Goal: Transaction & Acquisition: Purchase product/service

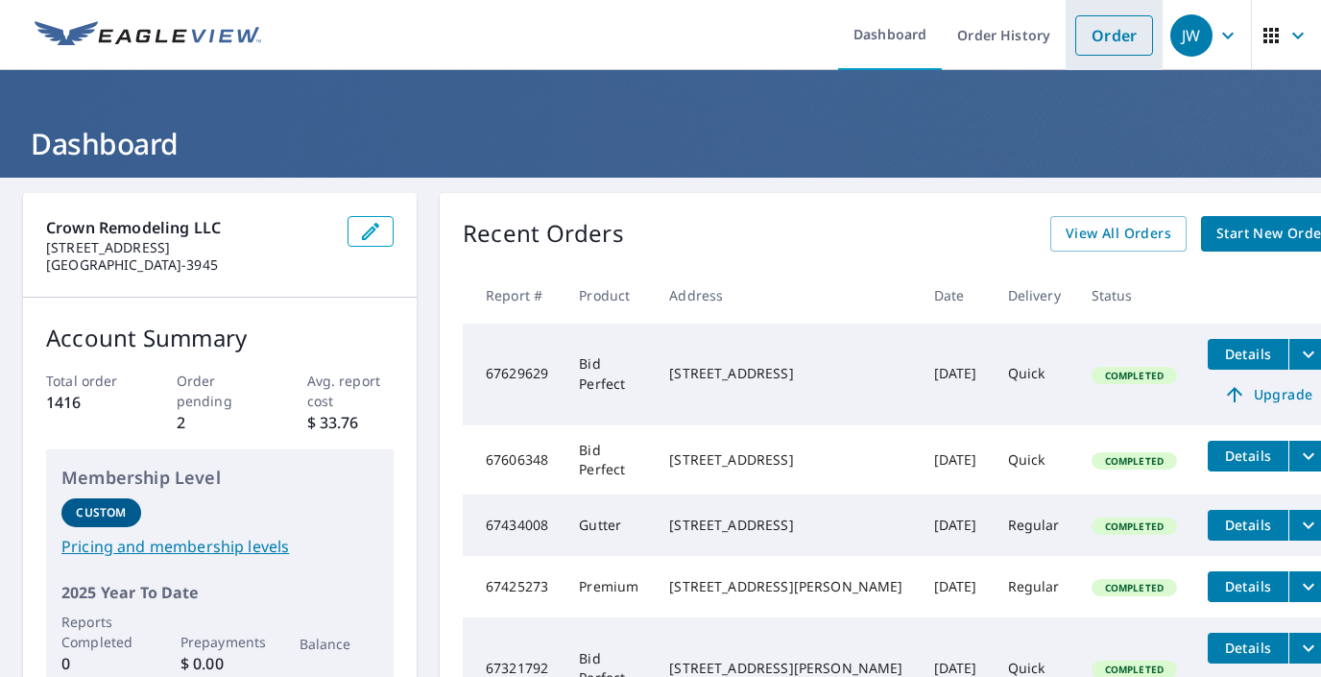
click at [1110, 39] on link "Order" at bounding box center [1114, 35] width 78 height 40
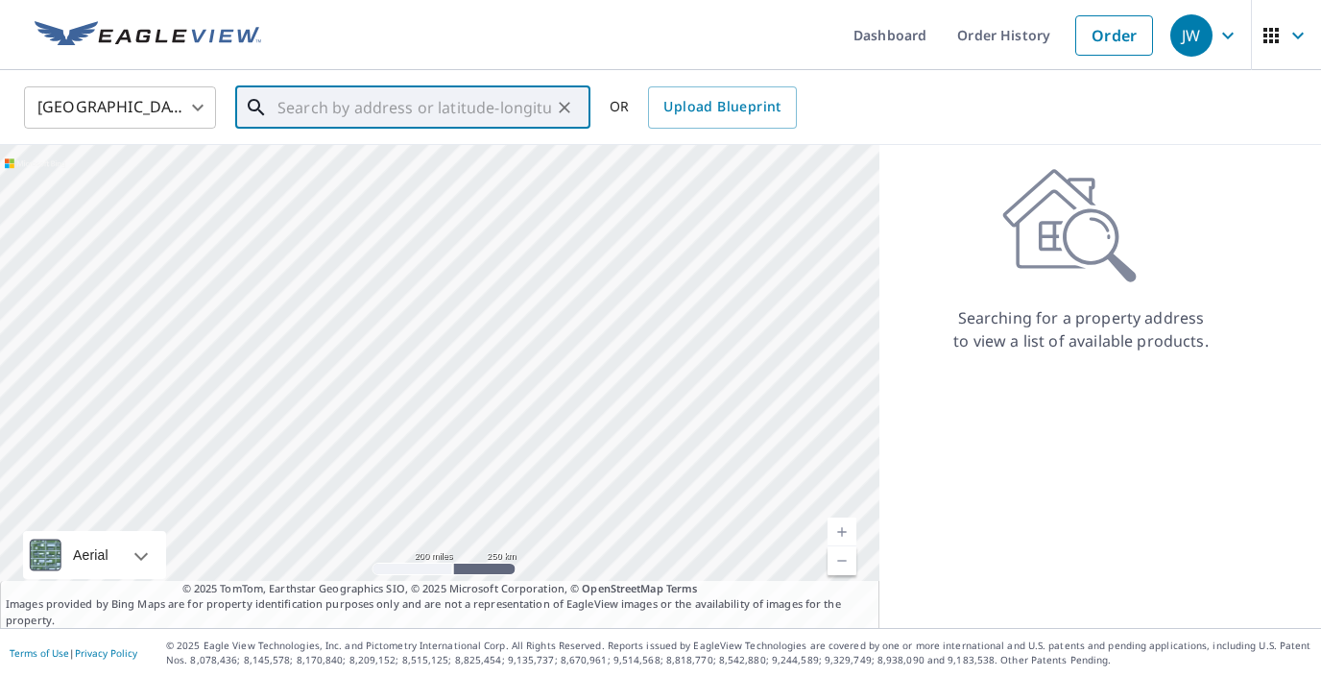
click at [306, 109] on input "text" at bounding box center [414, 108] width 274 height 54
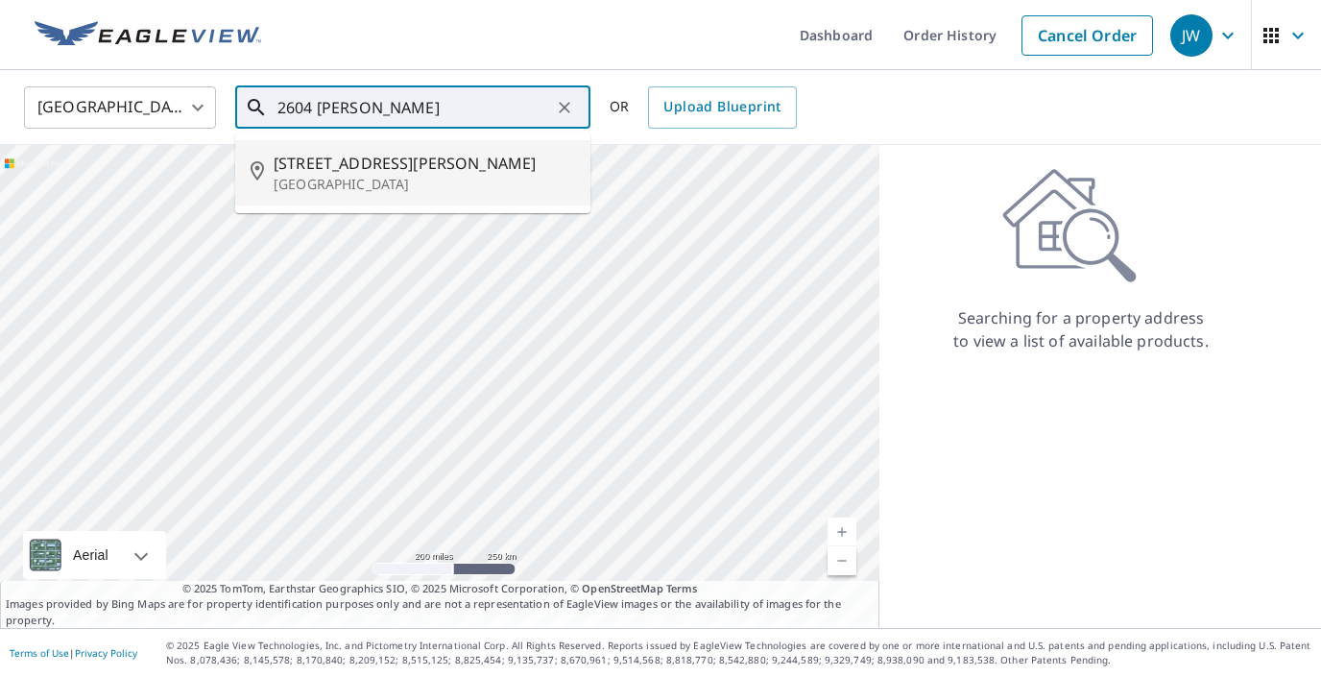
click at [330, 166] on span "[STREET_ADDRESS][PERSON_NAME]" at bounding box center [424, 163] width 301 height 23
type input "[STREET_ADDRESS][PERSON_NAME]"
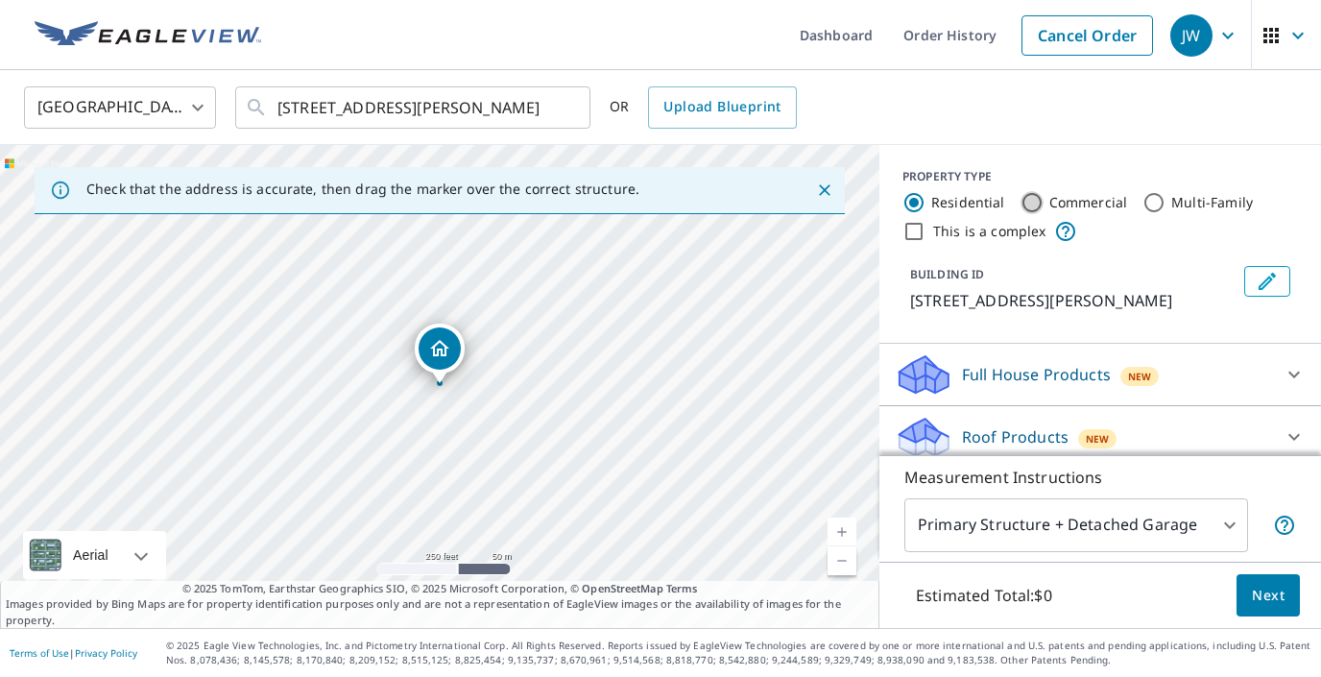
click at [1026, 202] on input "Commercial" at bounding box center [1031, 202] width 23 height 23
radio input "true"
type input "4"
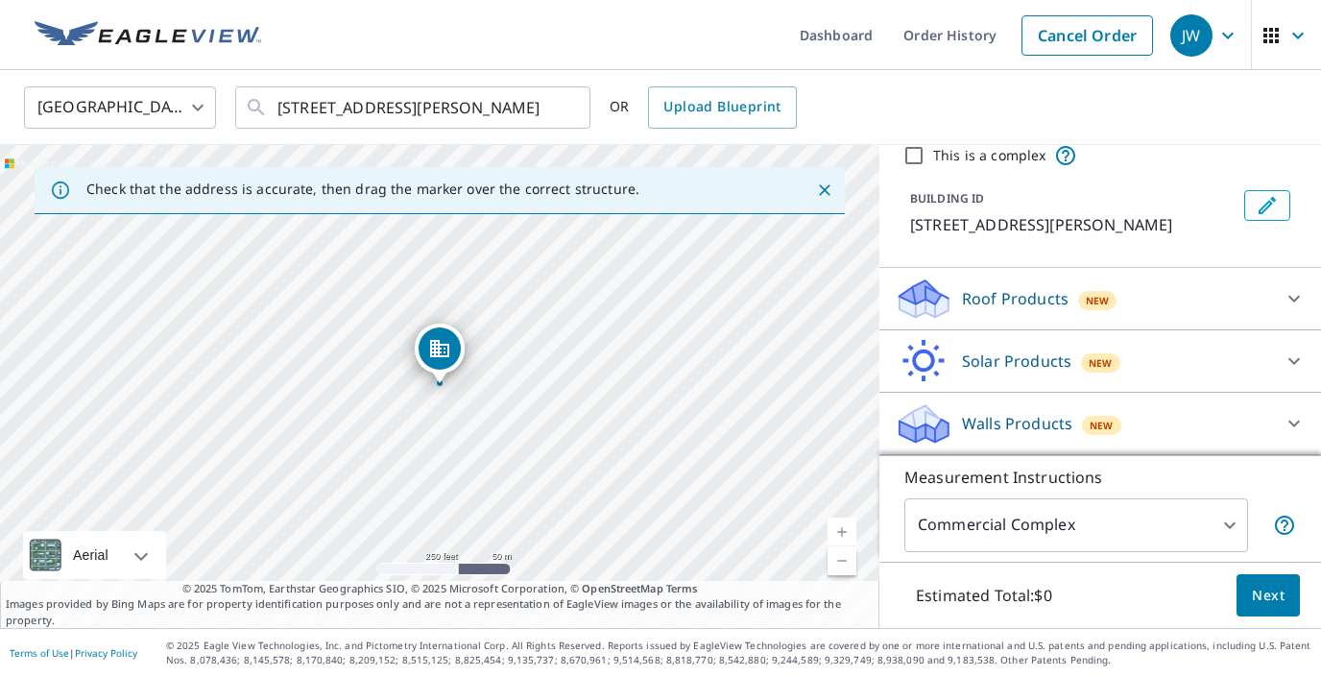
scroll to position [76, 0]
click at [925, 299] on icon at bounding box center [923, 292] width 49 height 24
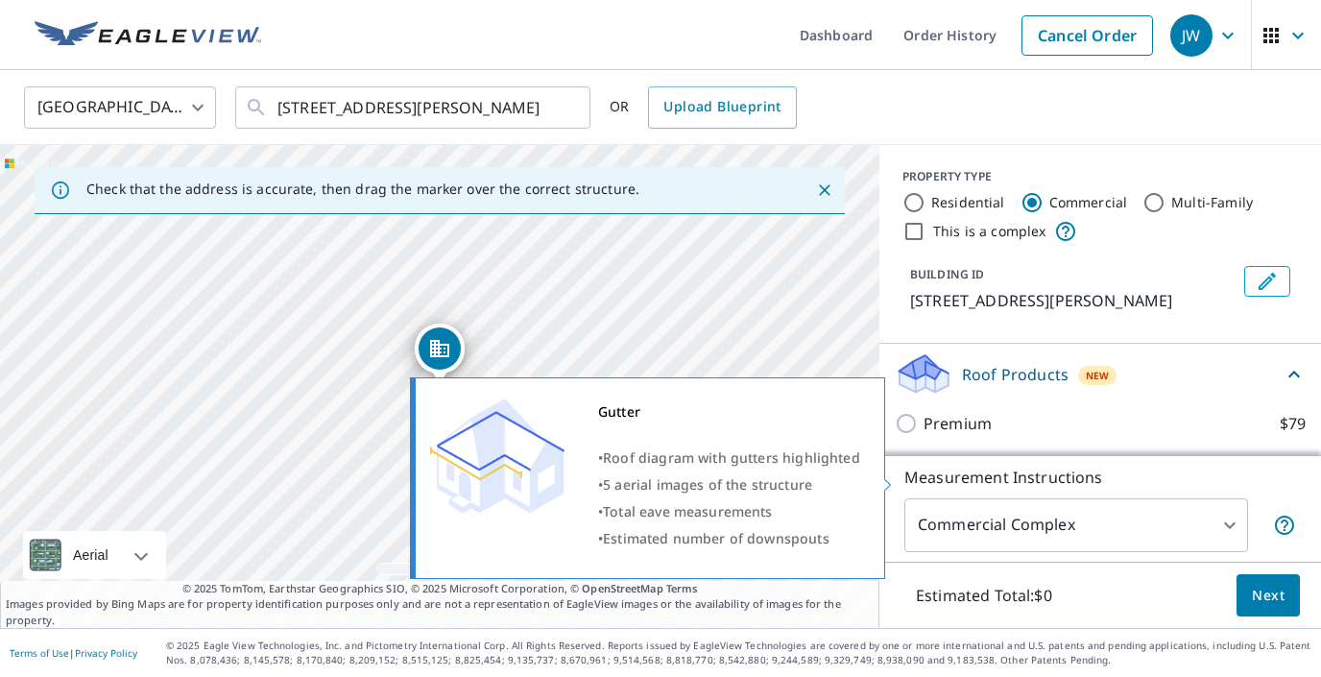
scroll to position [0, 0]
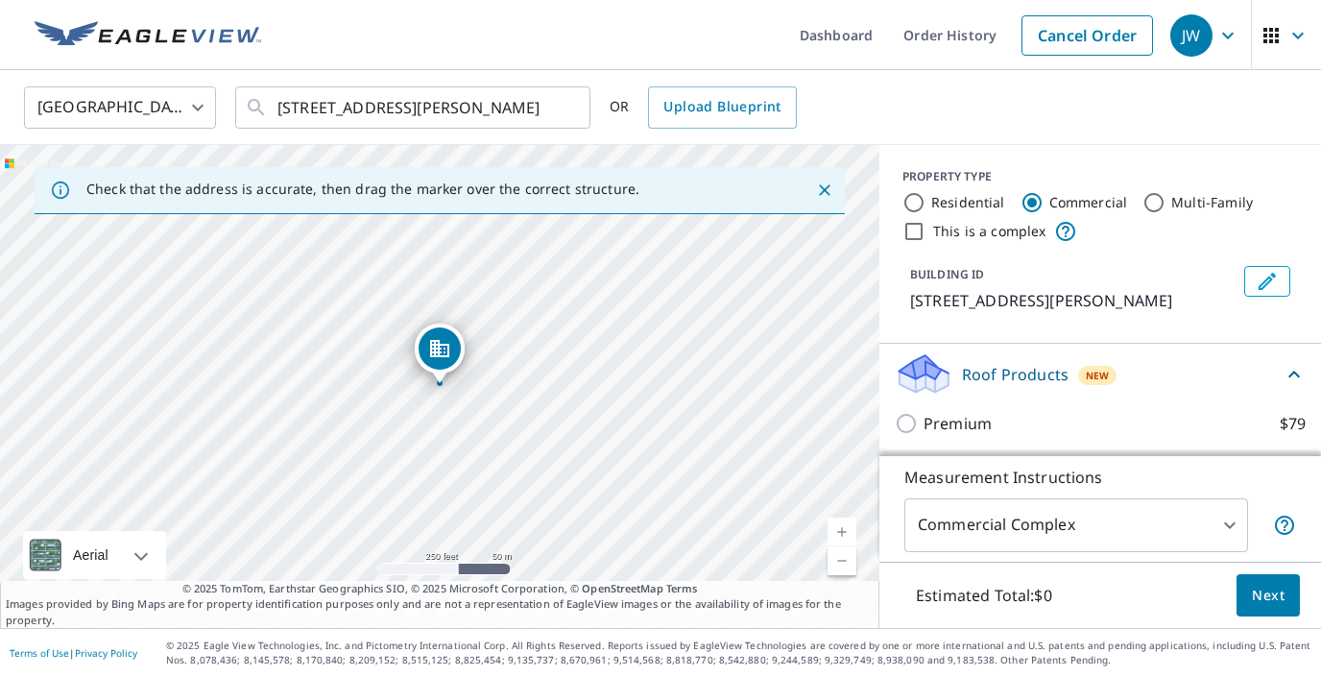
click at [911, 200] on input "Residential" at bounding box center [913, 202] width 23 height 23
radio input "true"
type input "1"
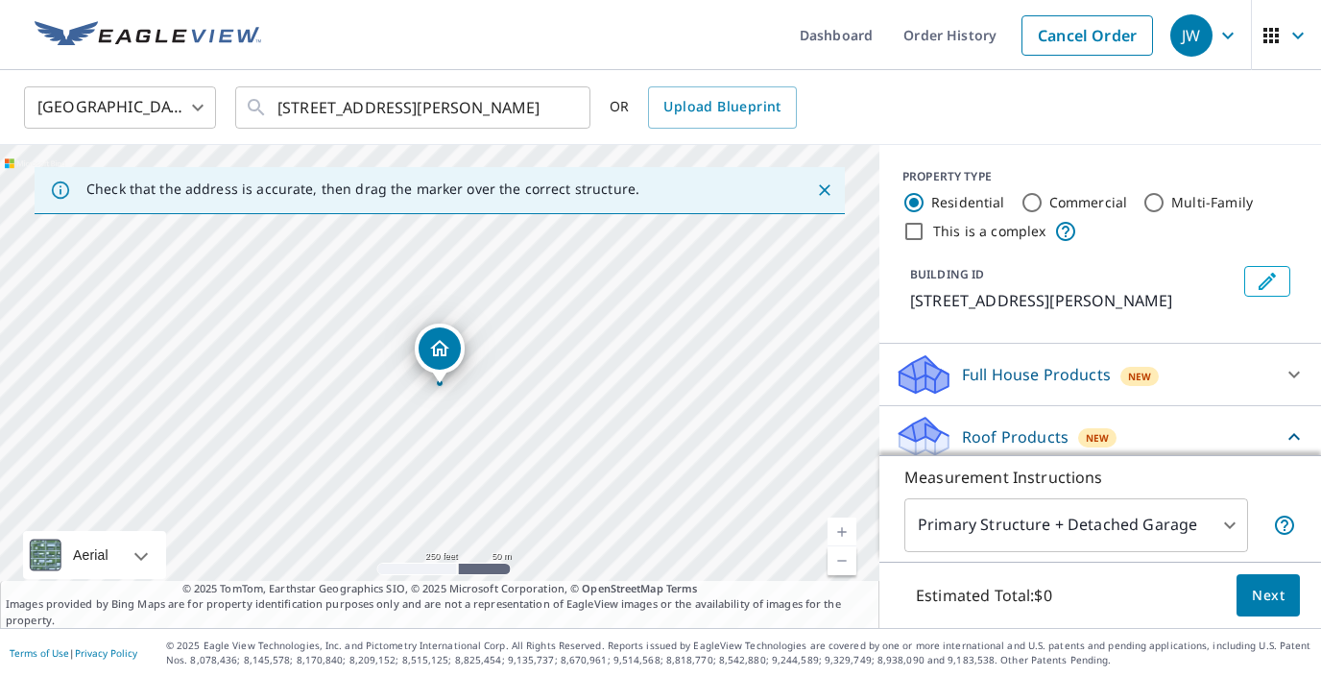
click at [917, 431] on icon at bounding box center [920, 430] width 42 height 24
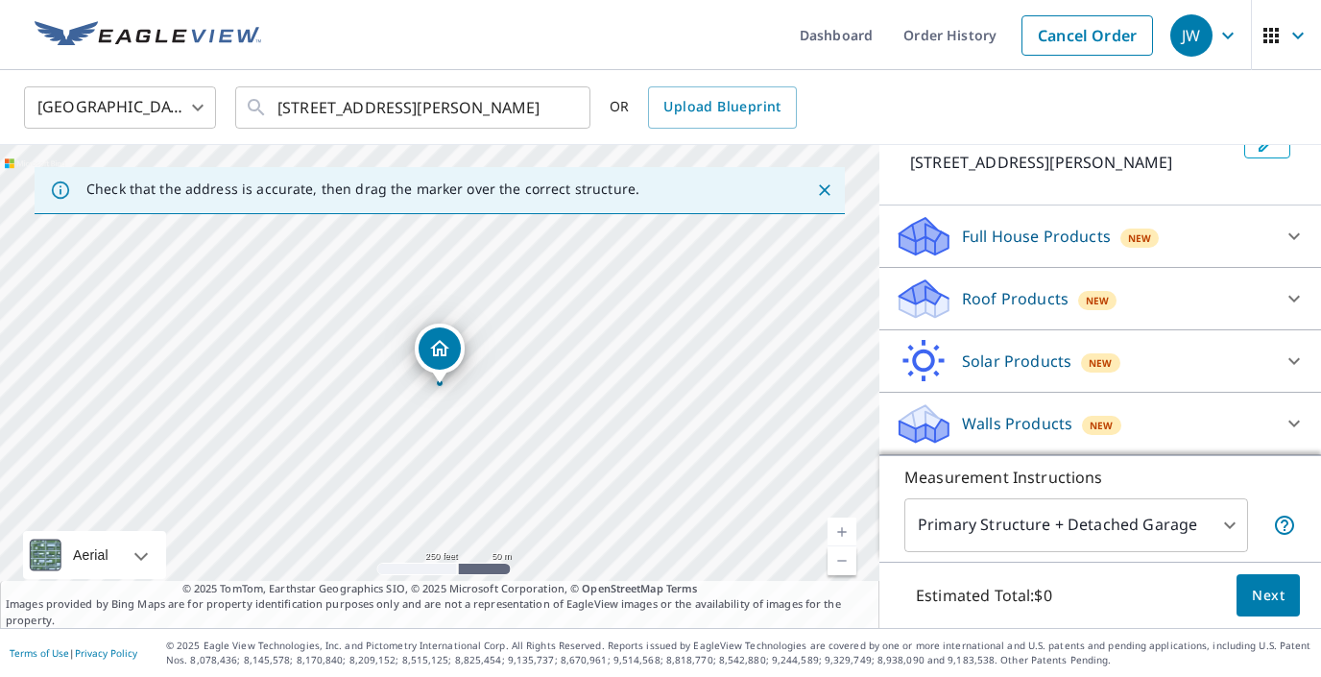
click at [927, 301] on icon at bounding box center [917, 306] width 36 height 21
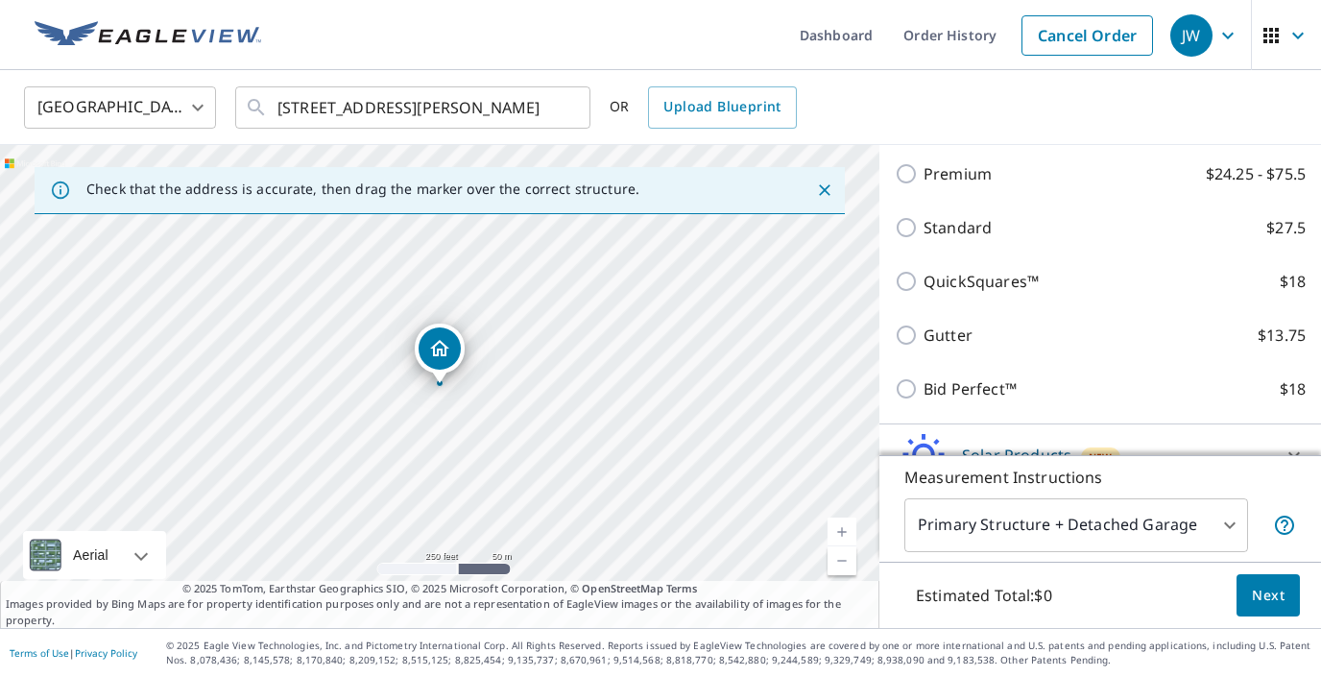
scroll to position [313, 0]
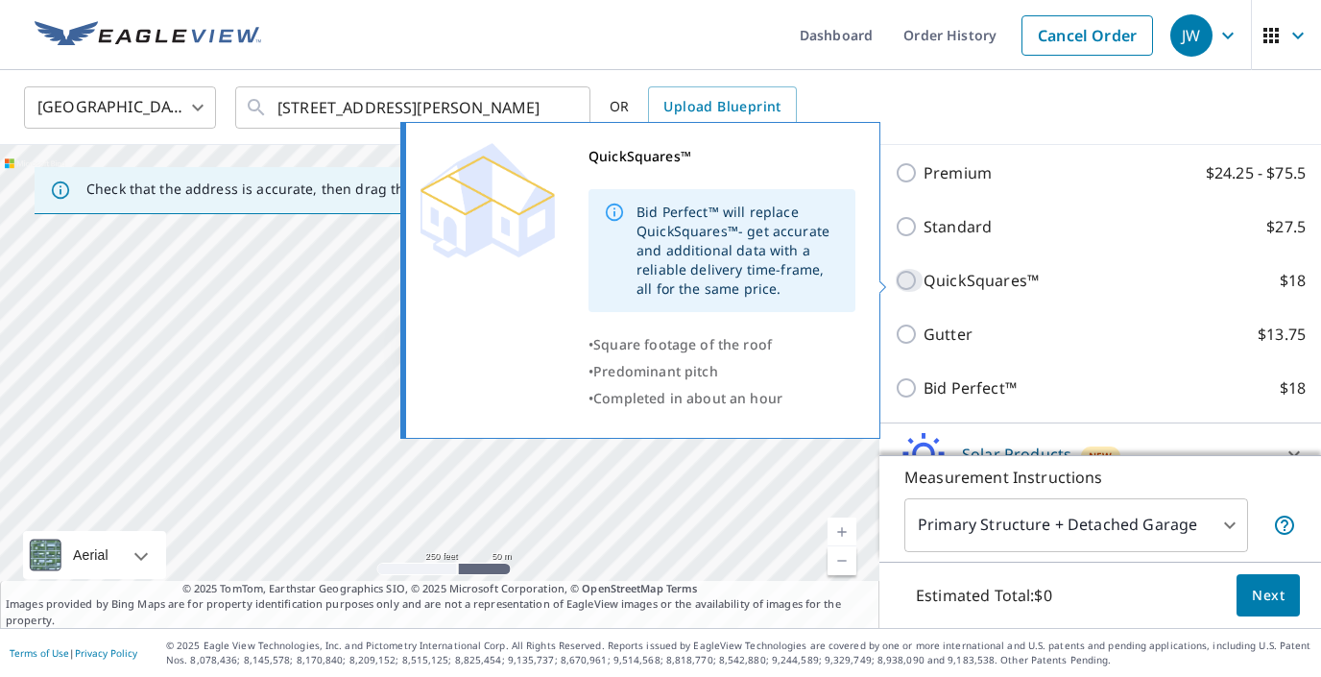
click at [908, 281] on input "QuickSquares™ $18" at bounding box center [909, 280] width 29 height 23
checkbox input "true"
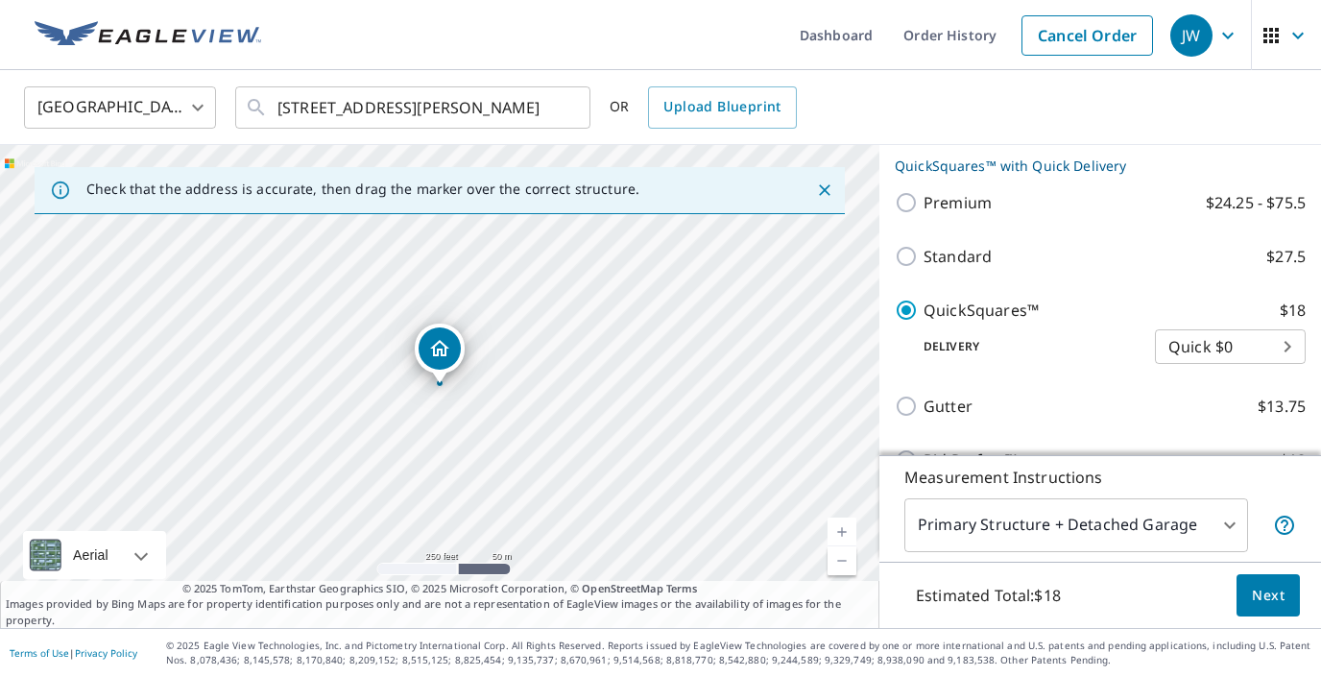
click at [1257, 598] on span "Next" at bounding box center [1268, 596] width 33 height 24
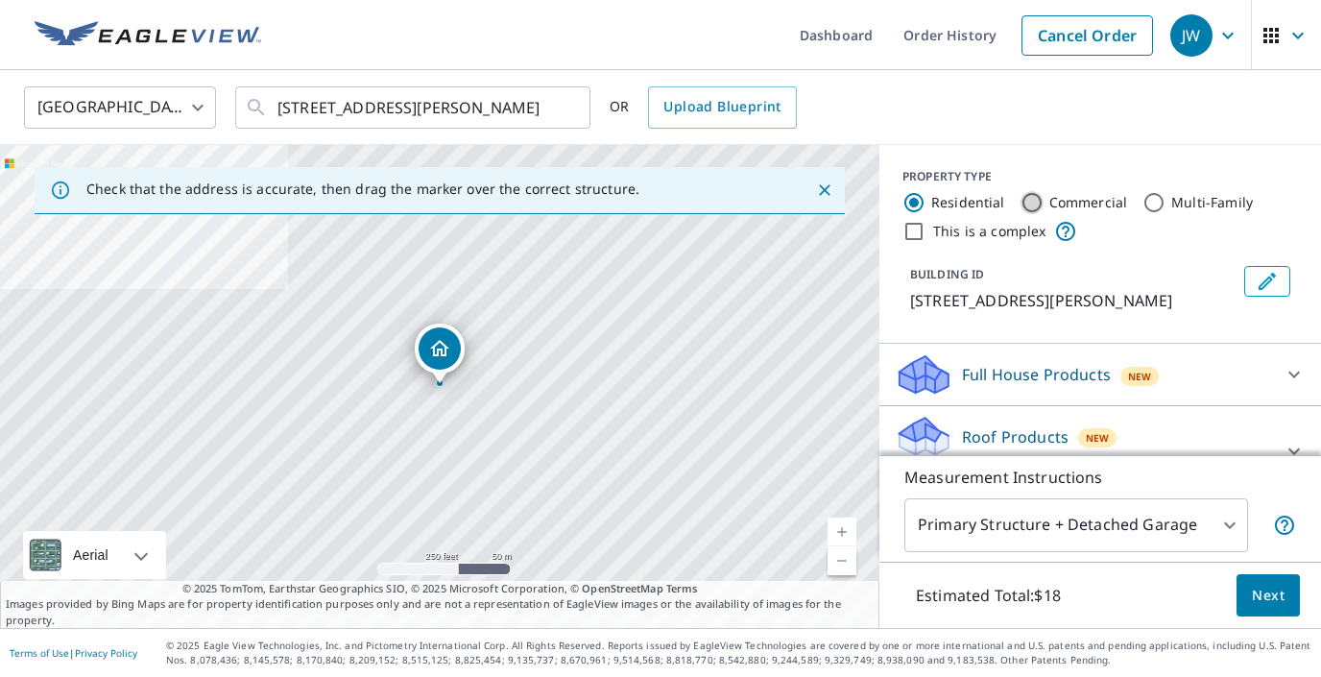
click at [1027, 207] on input "Commercial" at bounding box center [1031, 202] width 23 height 23
radio input "true"
type input "4"
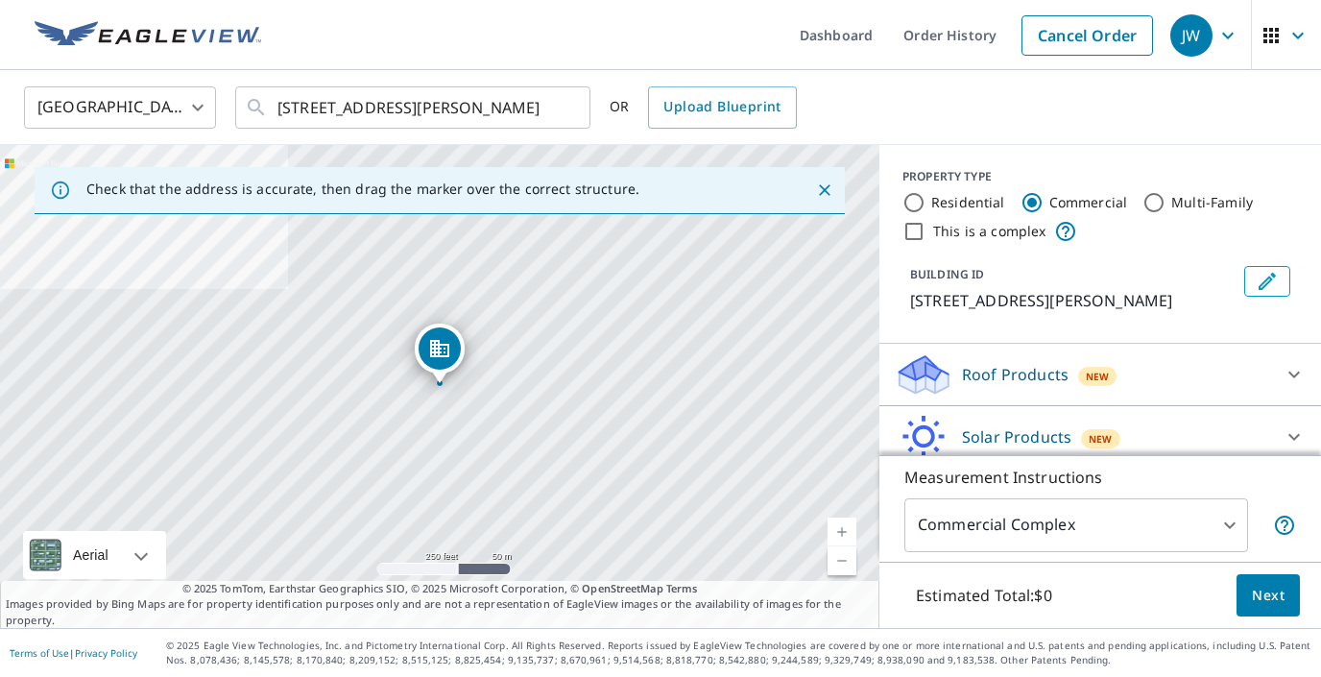
click at [921, 372] on icon at bounding box center [920, 368] width 42 height 24
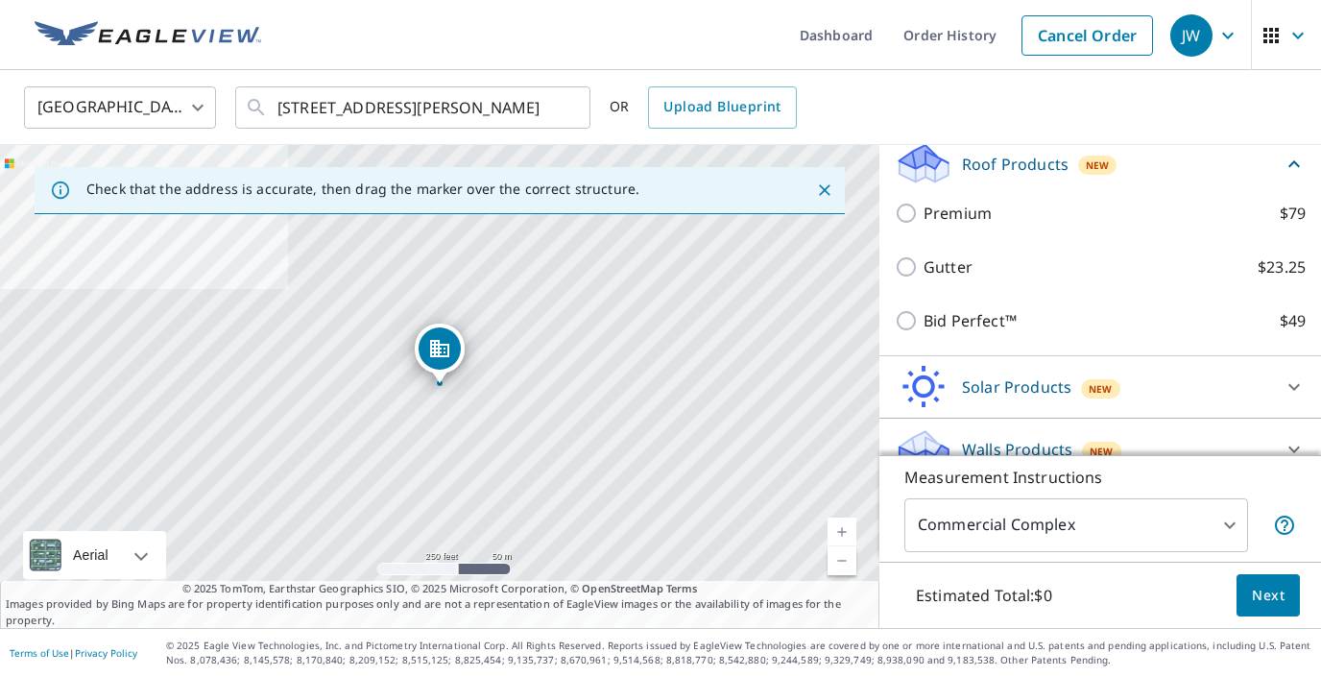
scroll to position [213, 0]
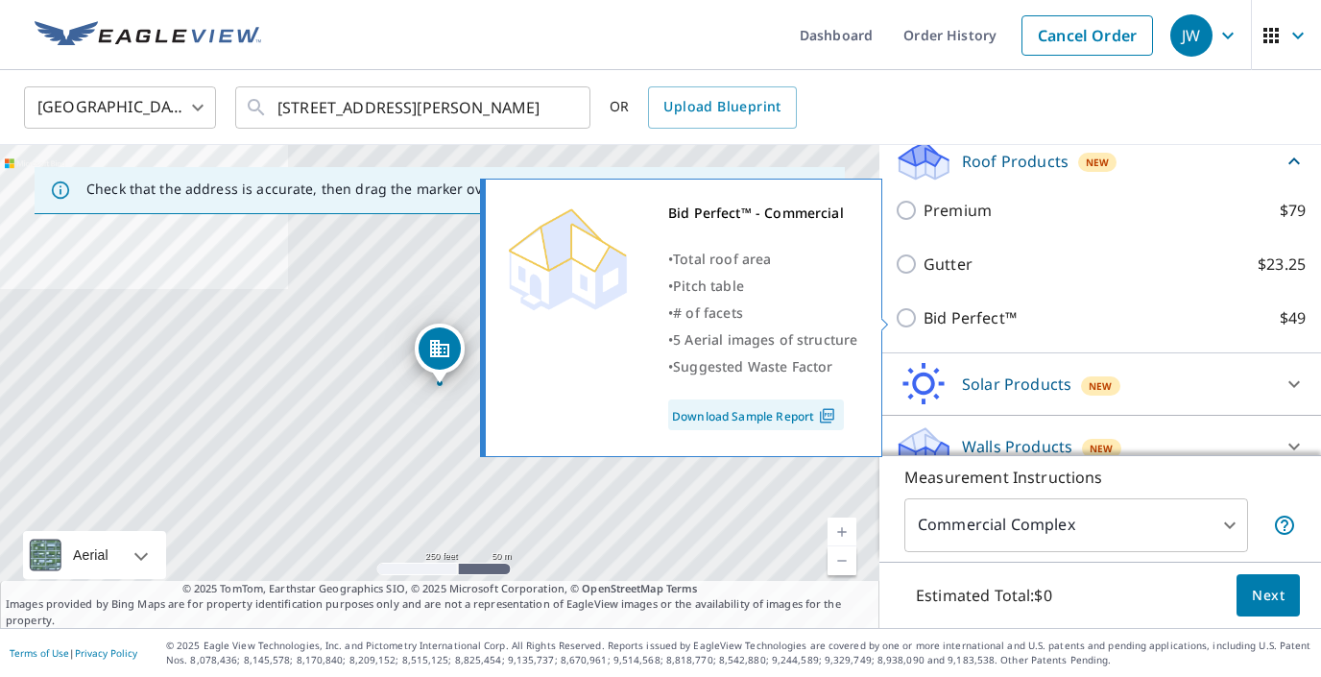
click at [908, 320] on input "Bid Perfect™ $49" at bounding box center [909, 317] width 29 height 23
checkbox input "true"
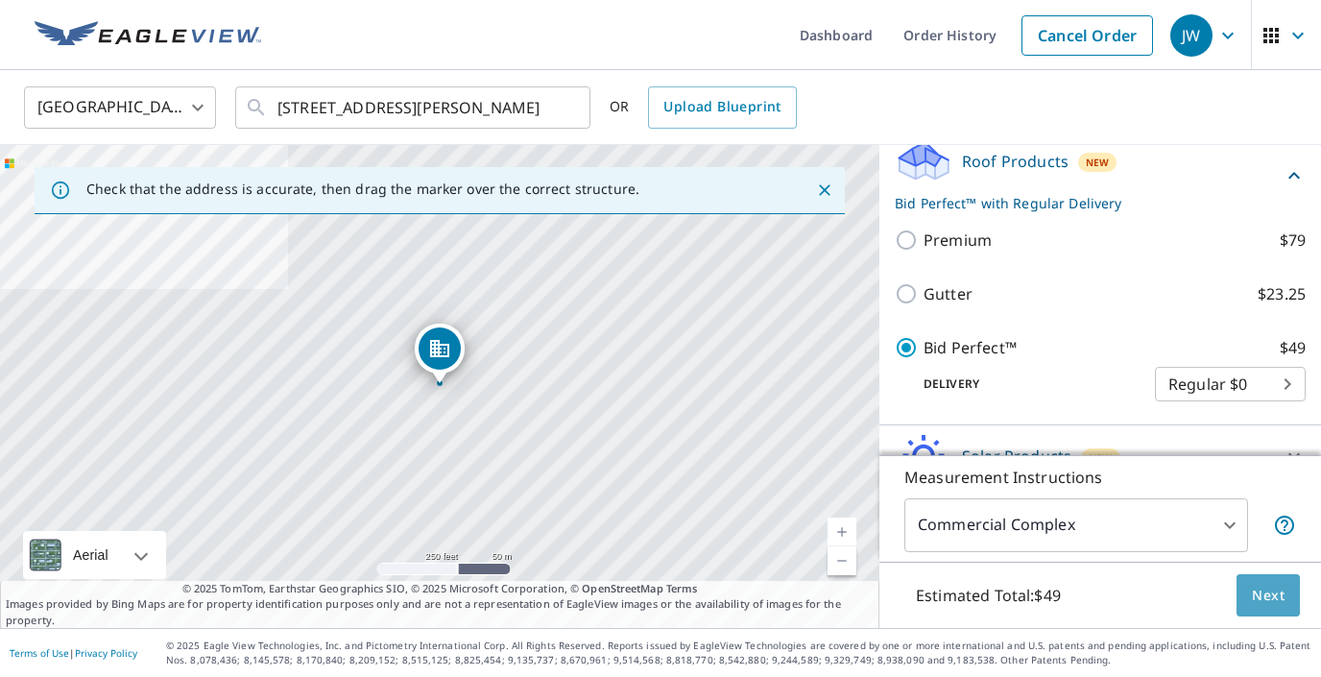
click at [1262, 588] on span "Next" at bounding box center [1268, 596] width 33 height 24
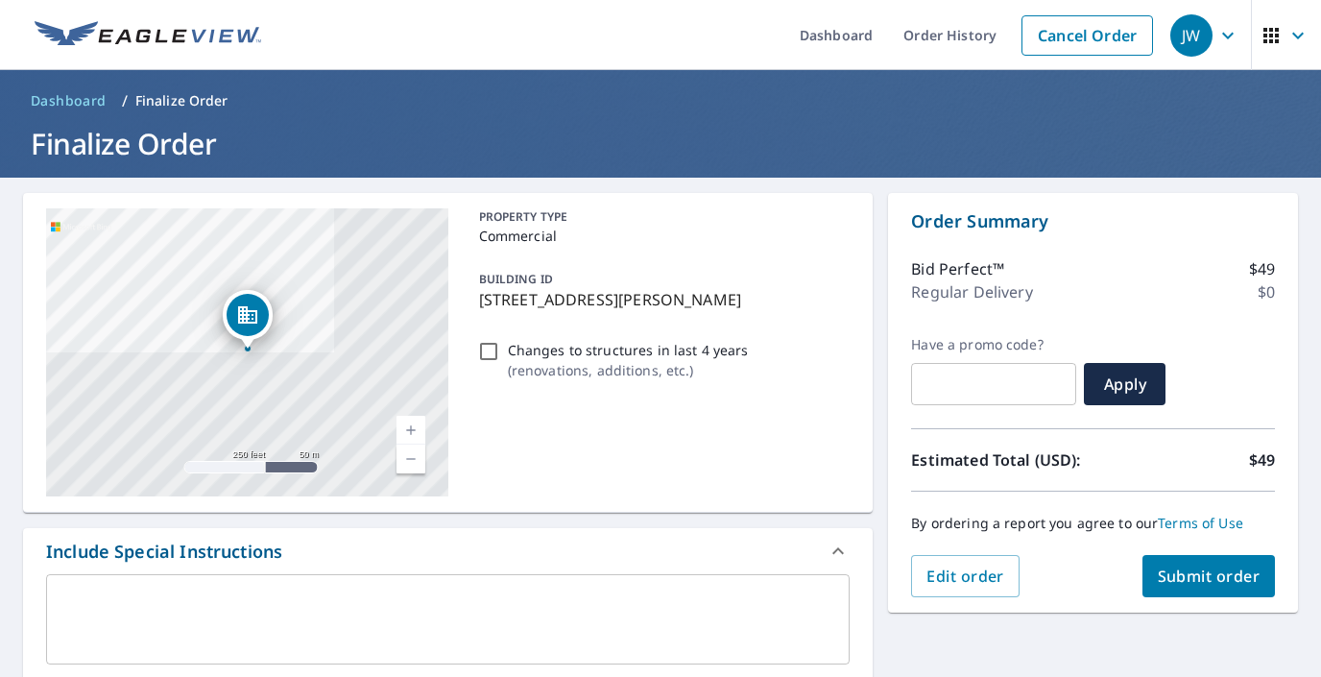
click at [1219, 578] on span "Submit order" at bounding box center [1209, 575] width 103 height 21
checkbox input "true"
